Goal: Task Accomplishment & Management: Use online tool/utility

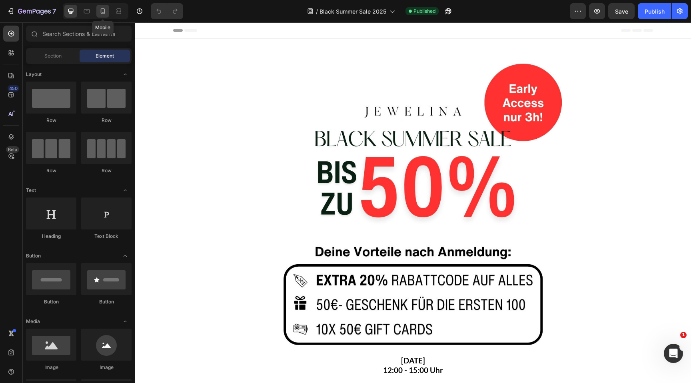
click at [106, 10] on icon at bounding box center [103, 11] width 8 height 8
click at [100, 9] on icon at bounding box center [103, 11] width 8 height 8
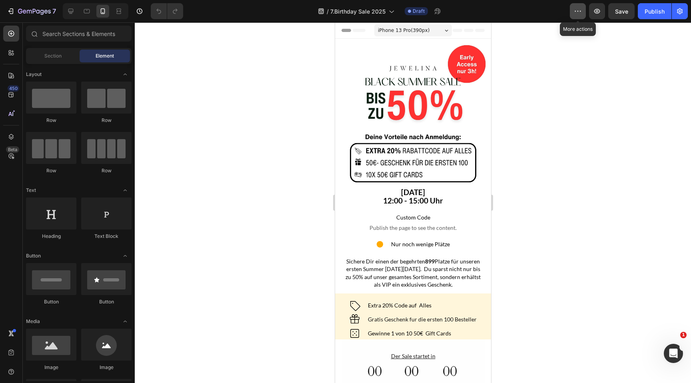
click at [576, 12] on icon "button" at bounding box center [578, 11] width 8 height 8
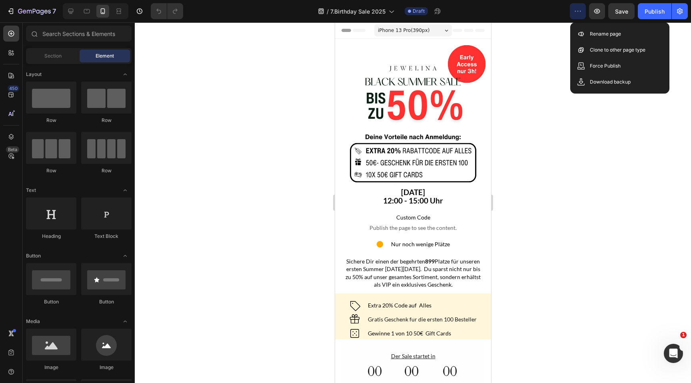
click at [576, 12] on icon "button" at bounding box center [578, 11] width 8 height 8
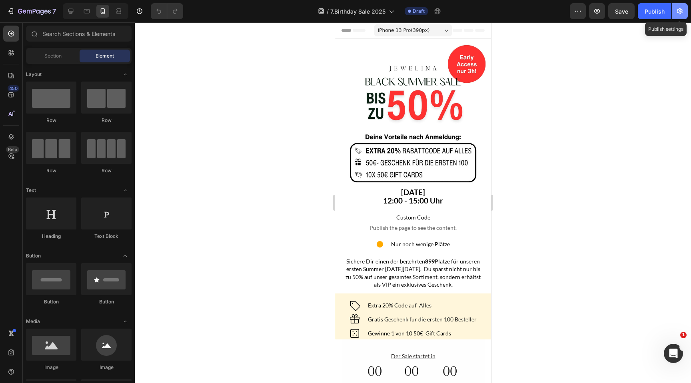
click at [679, 12] on icon "button" at bounding box center [680, 11] width 8 height 8
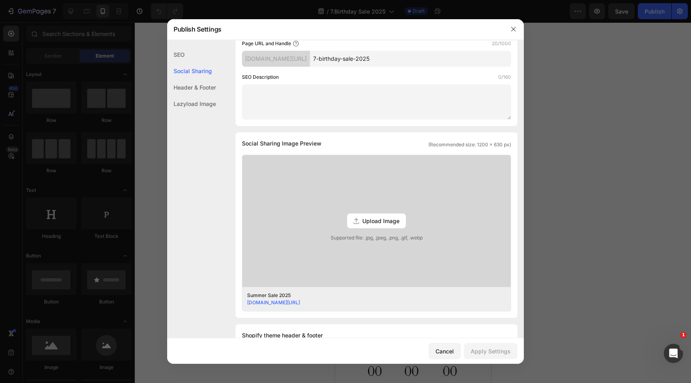
scroll to position [98, 0]
click at [511, 32] on icon "button" at bounding box center [513, 29] width 6 height 6
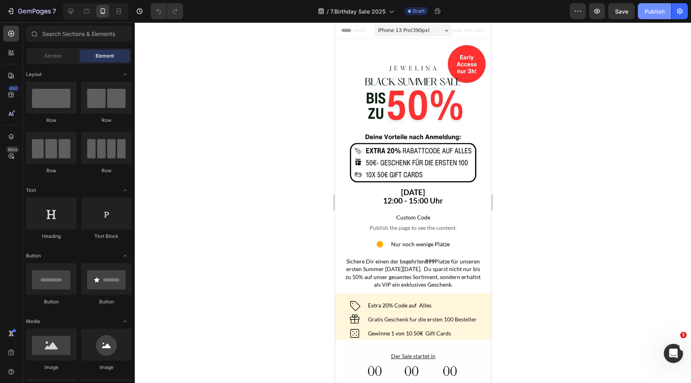
click at [651, 9] on div "Publish" at bounding box center [654, 11] width 20 height 8
click at [401, 194] on strong "[DATE]" at bounding box center [413, 192] width 24 height 9
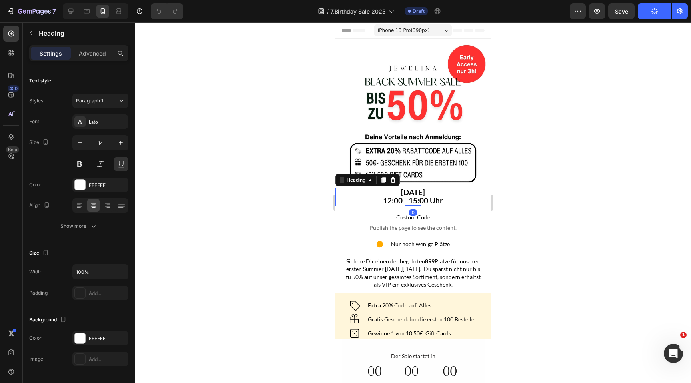
click at [417, 193] on strong "[DATE]" at bounding box center [413, 192] width 24 height 9
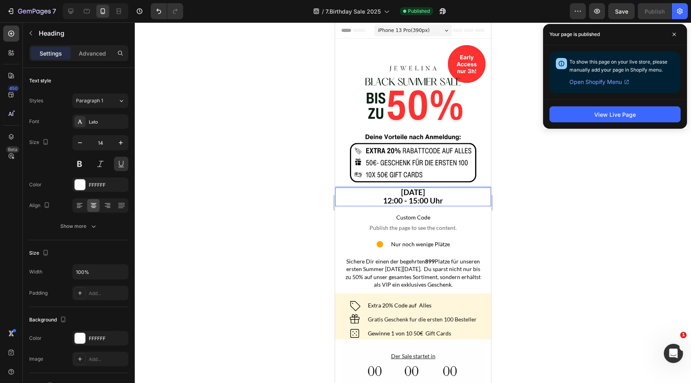
click at [389, 202] on strong "12:00 - 15:00 Uhr" at bounding box center [413, 200] width 60 height 9
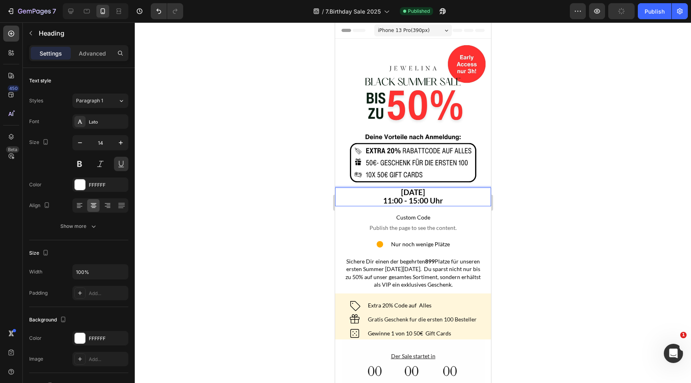
click at [409, 200] on strong "11:00 - 15:00 Uhr" at bounding box center [413, 200] width 60 height 9
click at [511, 197] on div at bounding box center [413, 202] width 556 height 361
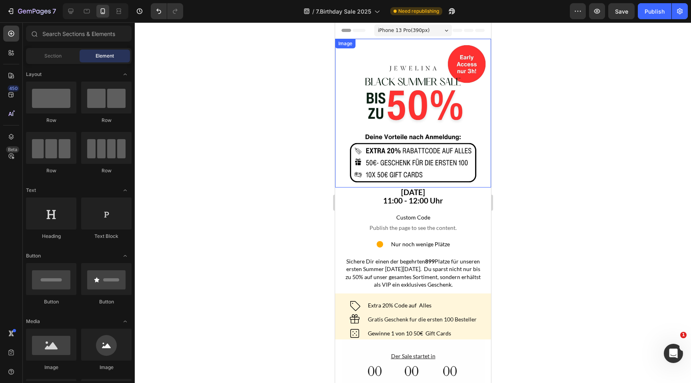
click at [440, 101] on img at bounding box center [413, 113] width 156 height 149
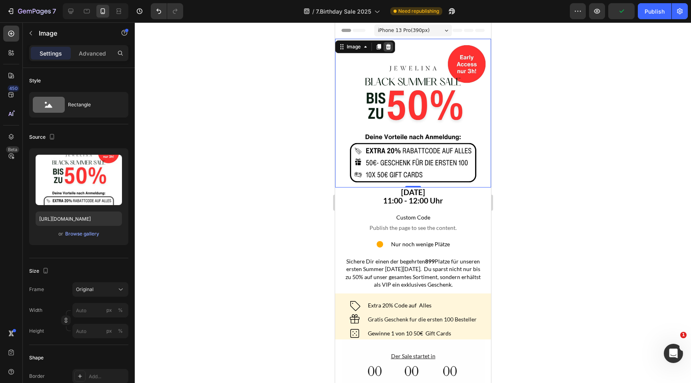
click at [388, 49] on icon at bounding box center [387, 47] width 5 height 6
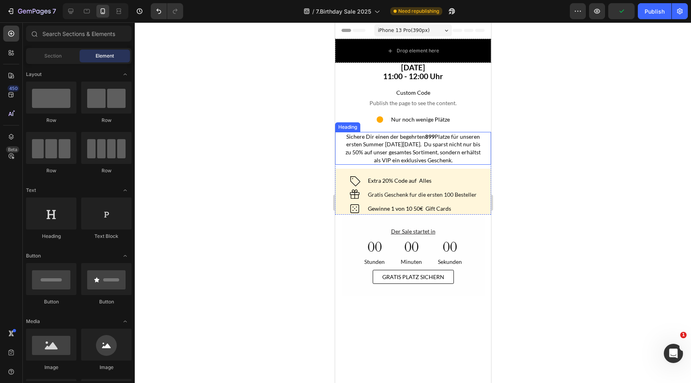
click at [399, 148] on h2 "Sichere Dir einen der begehrten 899 Platze für unseren ersten Summer Black Frid…" at bounding box center [413, 148] width 140 height 33
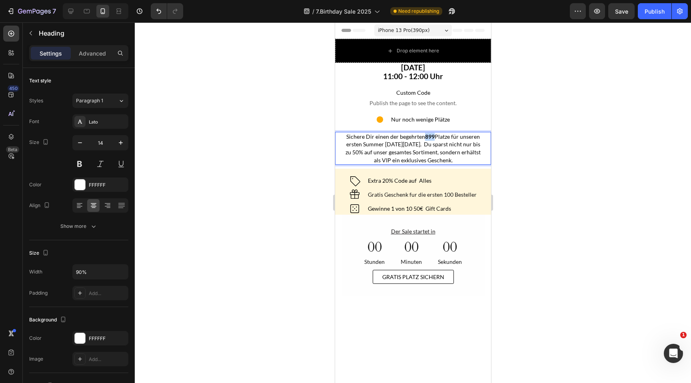
click at [427, 136] on strong "899" at bounding box center [430, 136] width 10 height 7
click at [372, 144] on span "Sichere Dir einen der begehrten 999 Platze für unseren ersten Summer Black Frid…" at bounding box center [412, 148] width 135 height 30
click at [427, 155] on span "Sichere Dir einen der begehrten 999 Platze für unseren ersten Summer Black Frid…" at bounding box center [412, 148] width 135 height 30
click at [353, 144] on span "Sichere Dir einen der begehrten 999 Platze für unseren ersten Summer Black Frid…" at bounding box center [412, 148] width 135 height 30
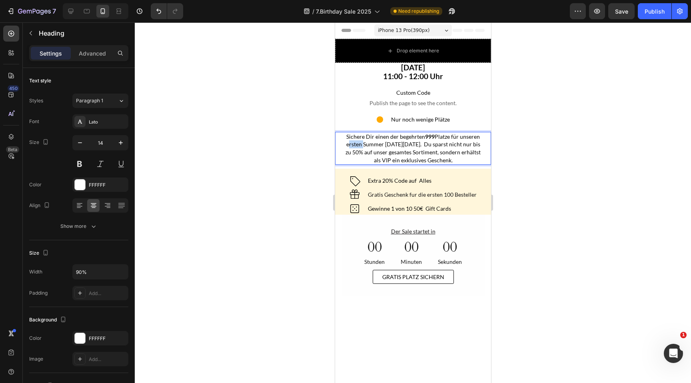
click at [353, 144] on span "Sichere Dir einen der begehrten 999 Platze für unseren ersten Summer Black Frid…" at bounding box center [412, 148] width 135 height 30
click at [359, 144] on span "Sichere Dir einen der begehrten 999 Platze für unseren 7. Summer Black Friday. …" at bounding box center [413, 148] width 136 height 30
click at [380, 144] on span "Sichere Dir einen der begehrten 999 Platze für unseren 7. Birthday Black Friday…" at bounding box center [413, 148] width 136 height 30
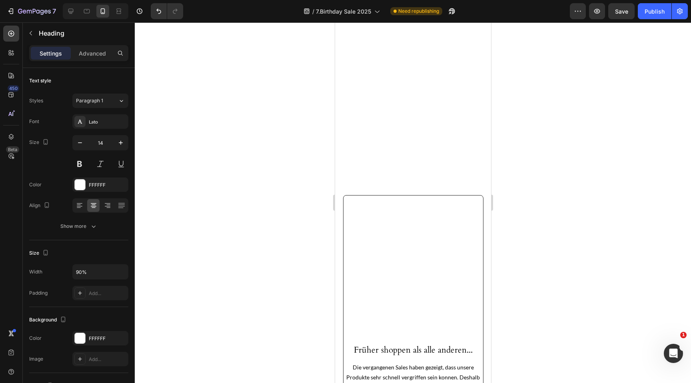
scroll to position [0, 0]
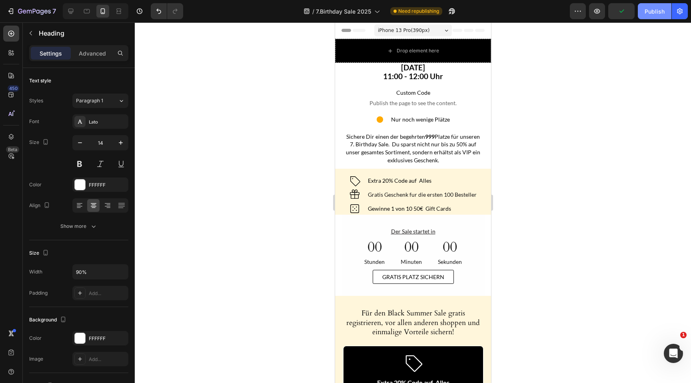
click at [656, 12] on div "Publish" at bounding box center [654, 11] width 20 height 8
click at [578, 11] on icon "button" at bounding box center [577, 11] width 1 height 1
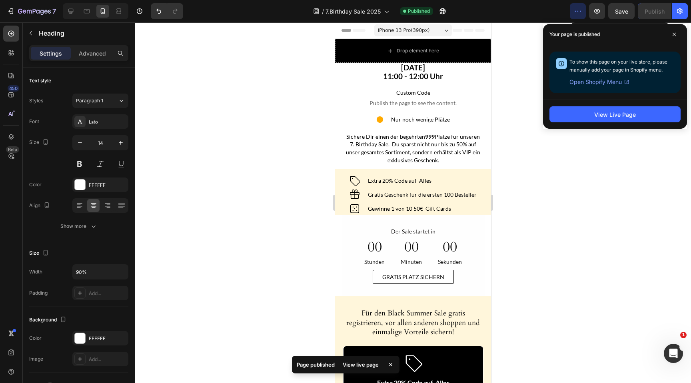
click at [578, 11] on icon "button" at bounding box center [577, 11] width 1 height 1
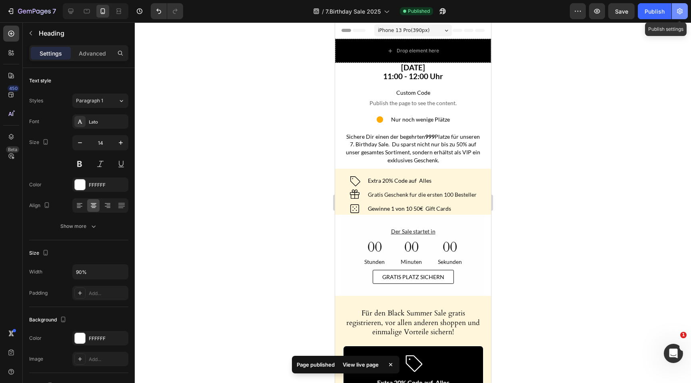
click at [679, 12] on icon "button" at bounding box center [680, 11] width 6 height 6
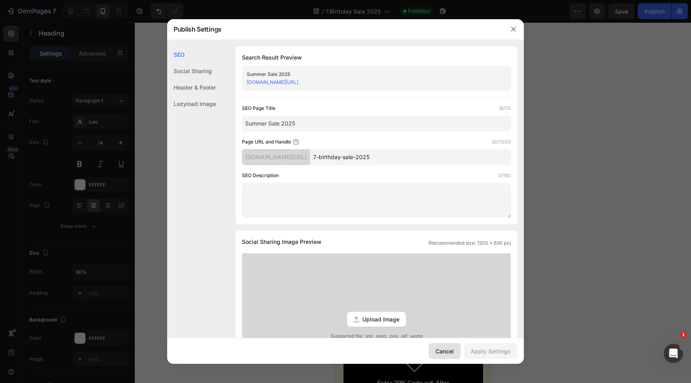
click at [446, 353] on div "Cancel" at bounding box center [444, 351] width 18 height 8
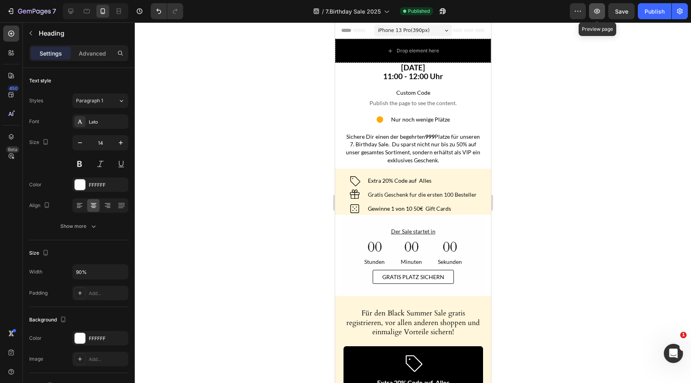
click at [599, 11] on icon "button" at bounding box center [597, 11] width 8 height 8
click at [578, 9] on icon "button" at bounding box center [578, 11] width 8 height 8
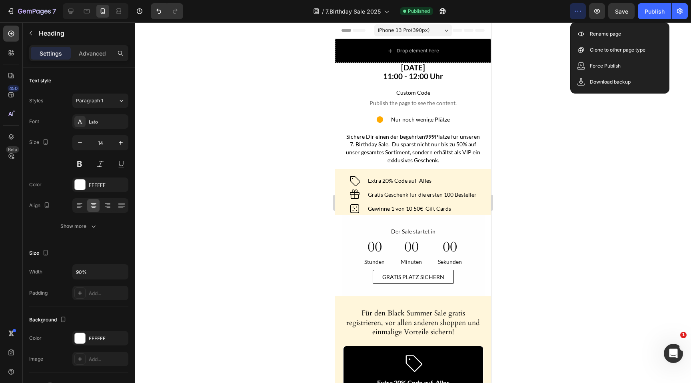
click at [578, 10] on icon "button" at bounding box center [578, 11] width 8 height 8
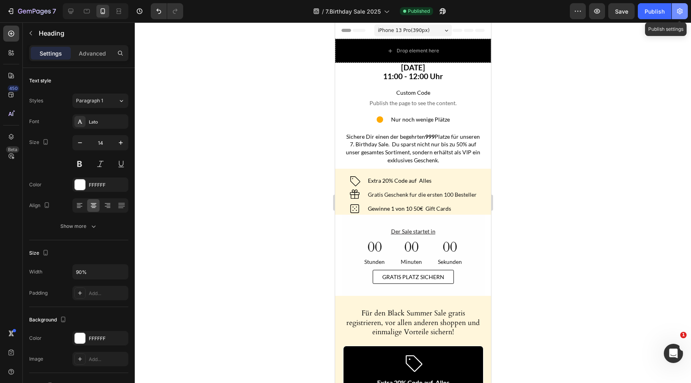
click at [685, 15] on button "button" at bounding box center [680, 11] width 16 height 16
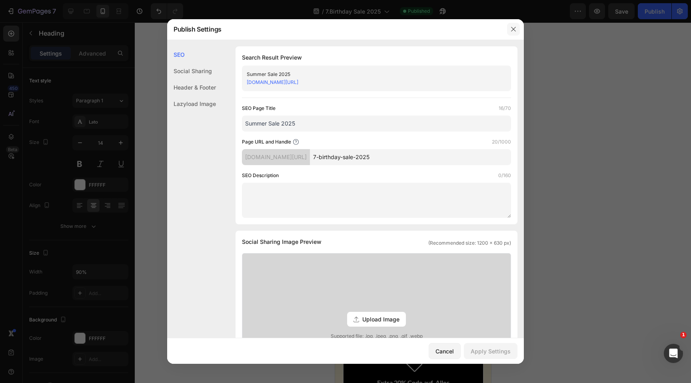
click at [515, 27] on icon "button" at bounding box center [513, 29] width 6 height 6
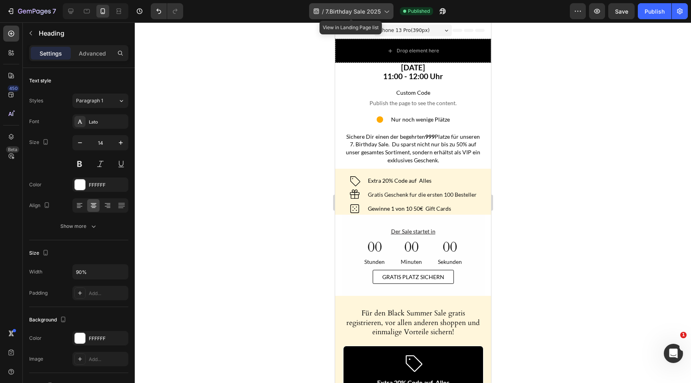
click at [364, 9] on span "7.Birthday Sale 2025" at bounding box center [352, 11] width 55 height 8
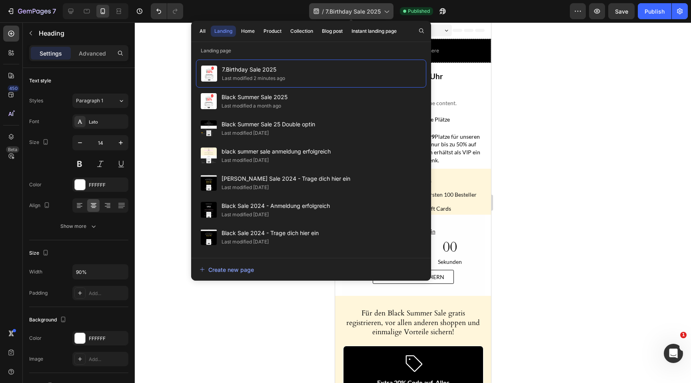
click at [364, 9] on span "7.Birthday Sale 2025" at bounding box center [352, 11] width 55 height 8
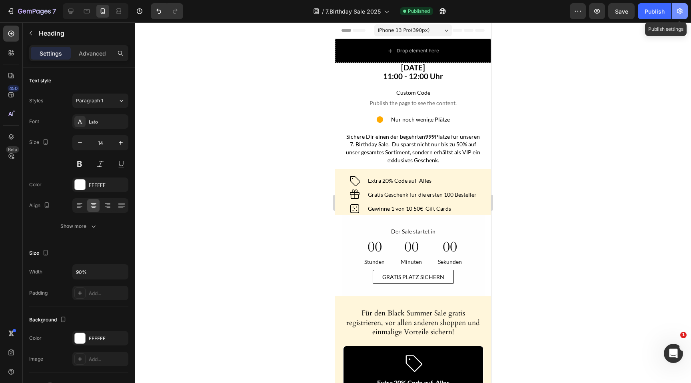
click at [684, 6] on button "button" at bounding box center [680, 11] width 16 height 16
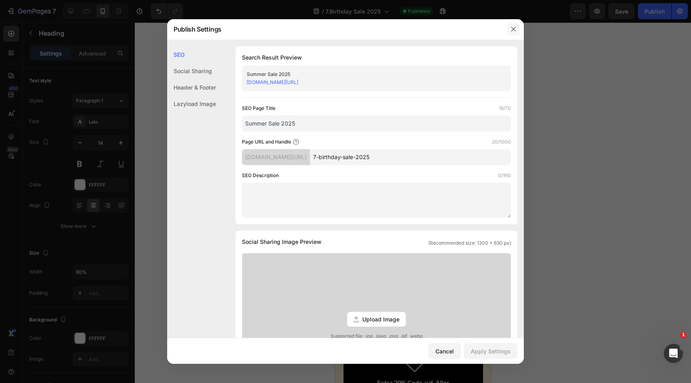
click at [509, 26] on button "button" at bounding box center [513, 29] width 13 height 13
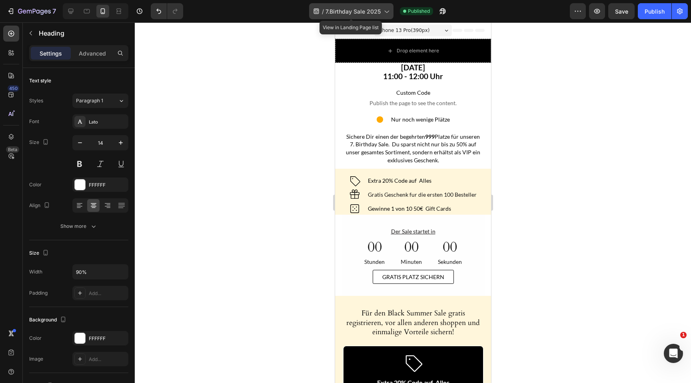
click at [385, 11] on icon at bounding box center [386, 11] width 8 height 8
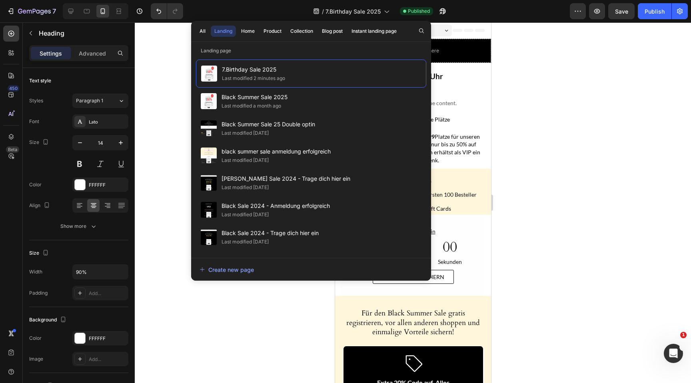
click at [573, 43] on div at bounding box center [413, 202] width 556 height 361
